Goal: Find specific page/section: Find specific page/section

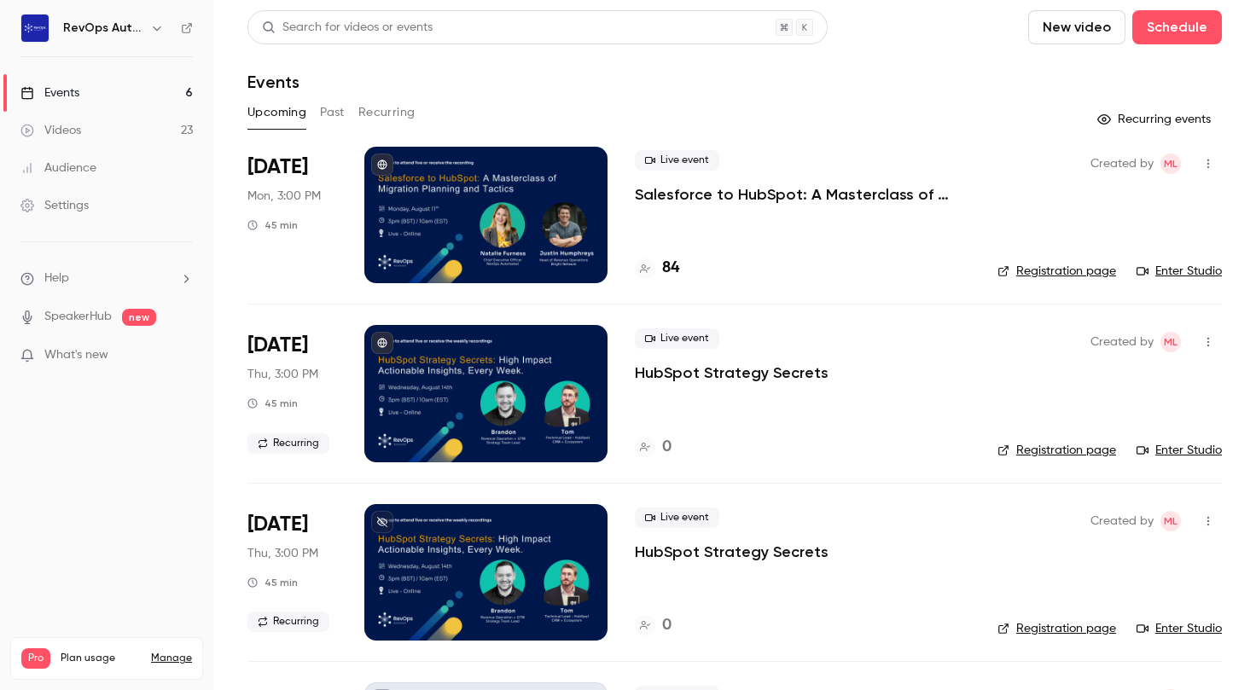
click at [453, 222] on div at bounding box center [485, 215] width 243 height 136
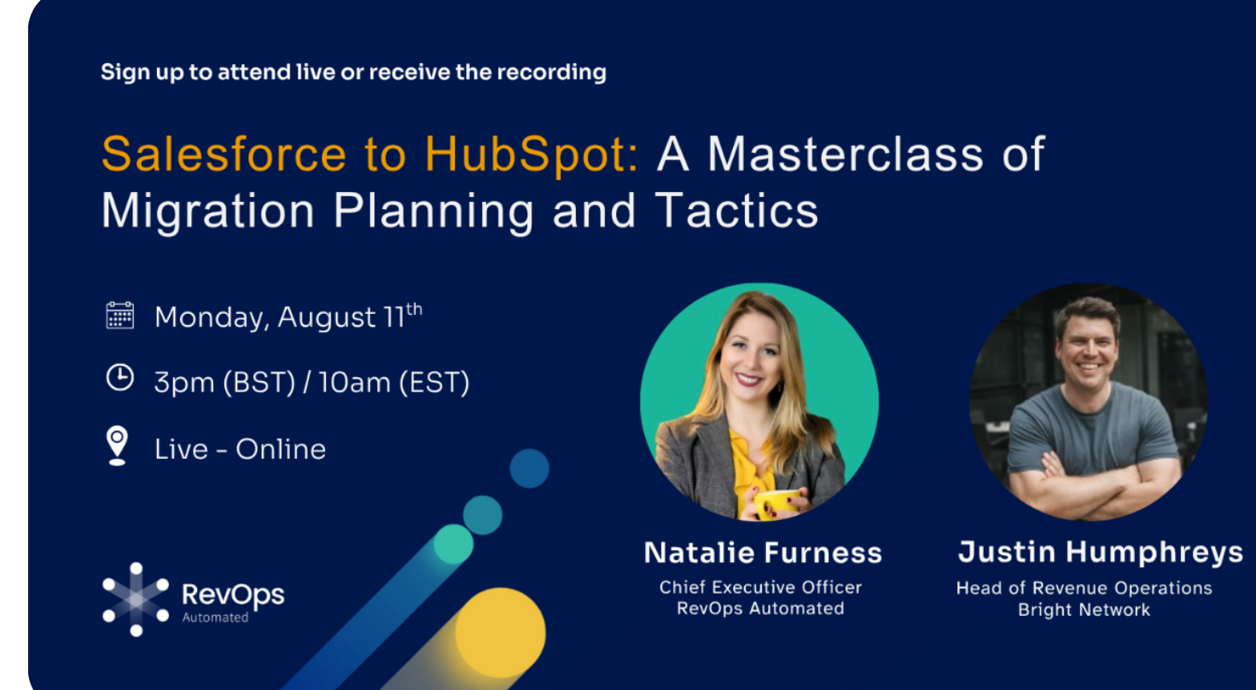
scroll to position [35, 0]
